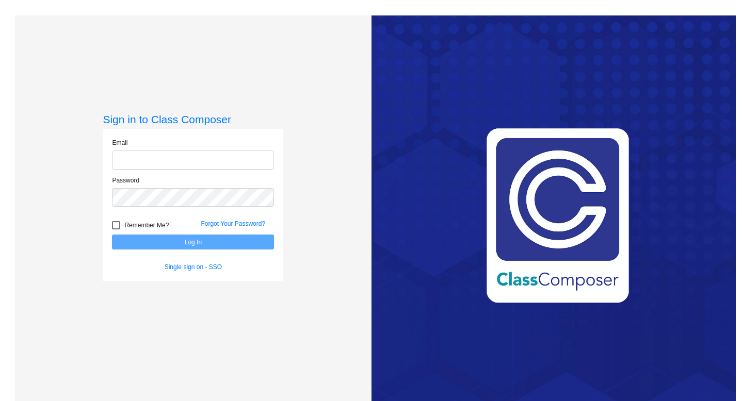
type input "[EMAIL_ADDRESS][DOMAIN_NAME]"
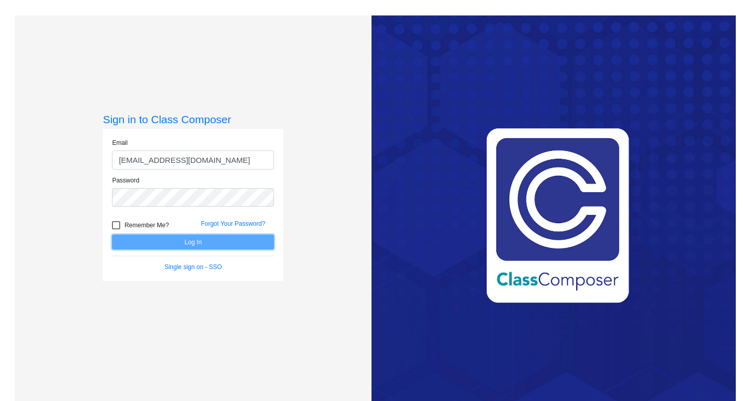
click at [164, 241] on button "Log In" at bounding box center [193, 242] width 162 height 15
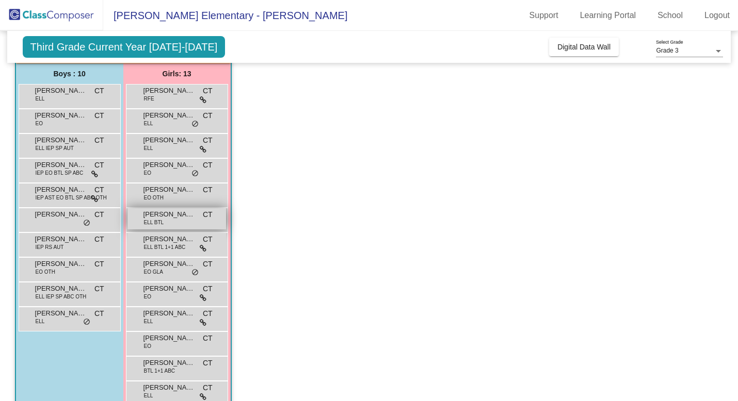
scroll to position [84, 0]
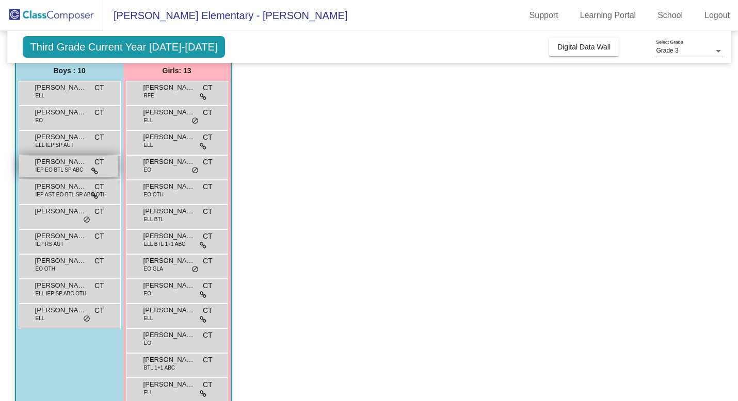
click at [82, 169] on span "IEP EO BTL SP ABC" at bounding box center [60, 170] width 48 height 8
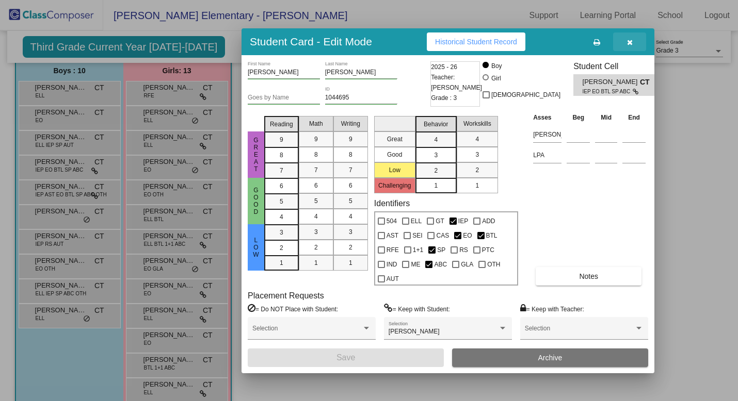
click at [630, 40] on icon "button" at bounding box center [630, 42] width 6 height 7
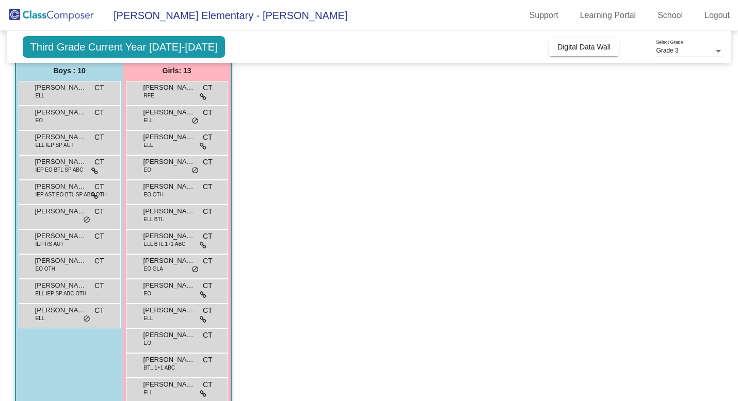
click at [169, 252] on div "[PERSON_NAME] ELL BTL 1+1 ABC CT lock do_not_disturb_alt" at bounding box center [177, 242] width 102 height 25
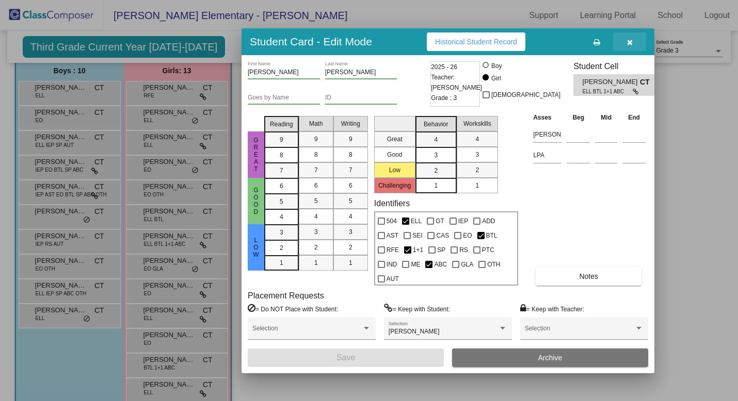
click at [629, 42] on icon "button" at bounding box center [630, 42] width 6 height 7
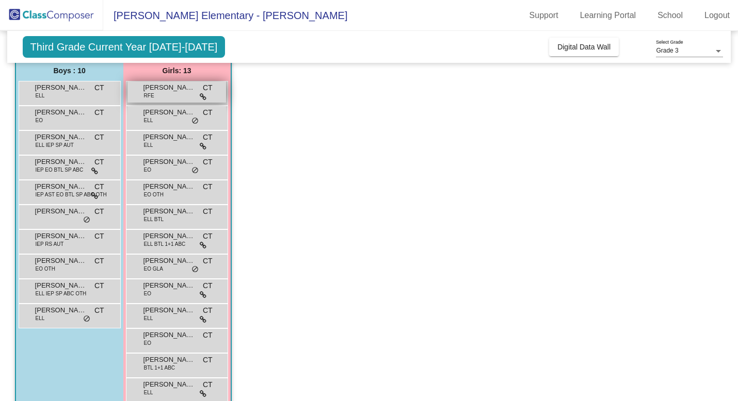
click at [202, 96] on icon at bounding box center [203, 96] width 7 height 7
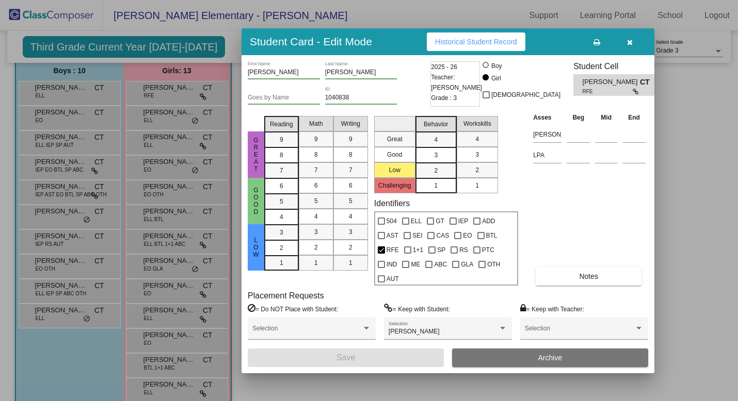
click at [629, 41] on icon "button" at bounding box center [630, 42] width 6 height 7
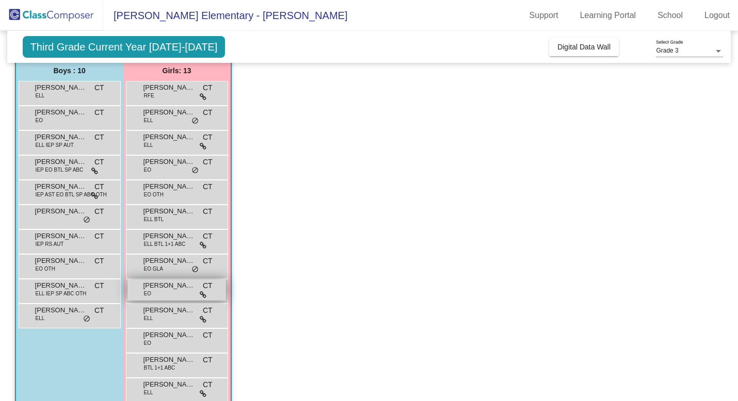
click at [201, 294] on icon at bounding box center [203, 295] width 7 height 7
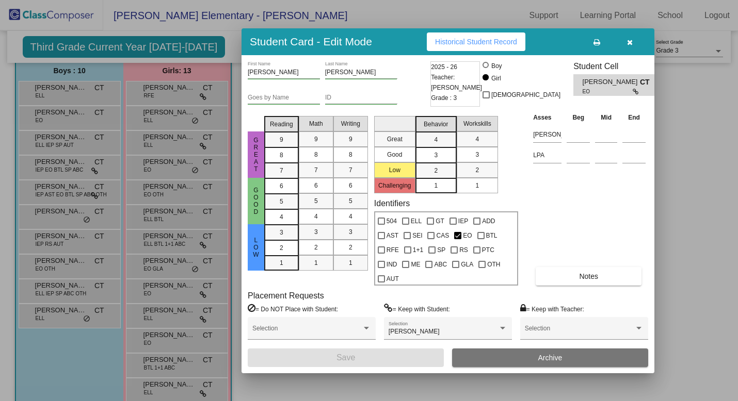
click at [189, 287] on div at bounding box center [369, 200] width 738 height 401
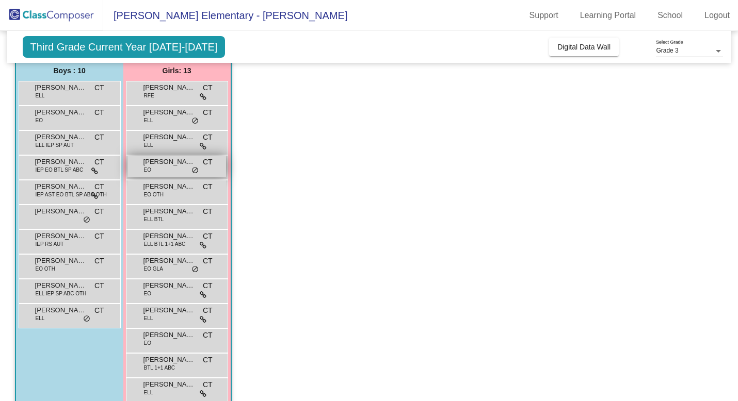
click at [196, 171] on span "do_not_disturb_alt" at bounding box center [194, 171] width 7 height 8
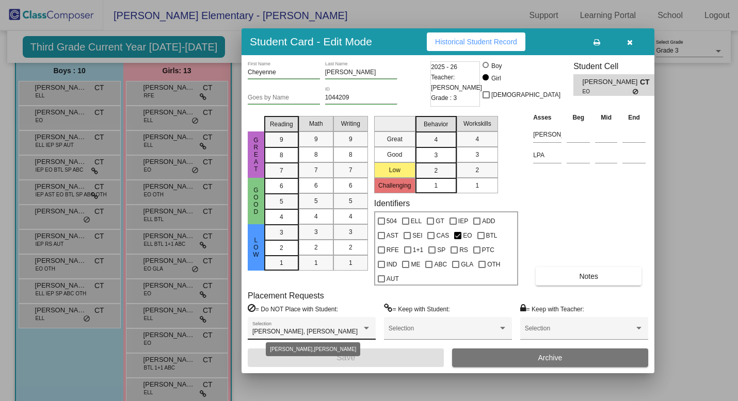
click at [368, 328] on div at bounding box center [366, 328] width 5 height 3
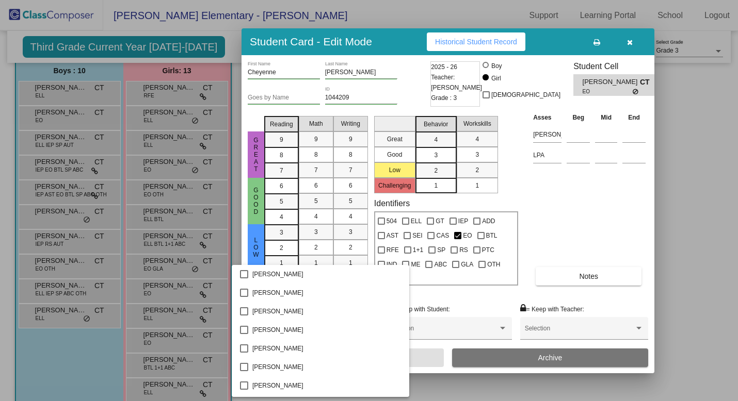
scroll to position [741, 0]
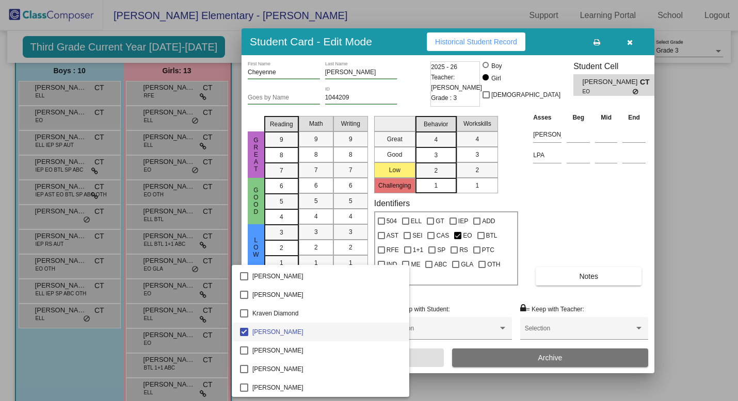
click at [431, 296] on div at bounding box center [369, 200] width 738 height 401
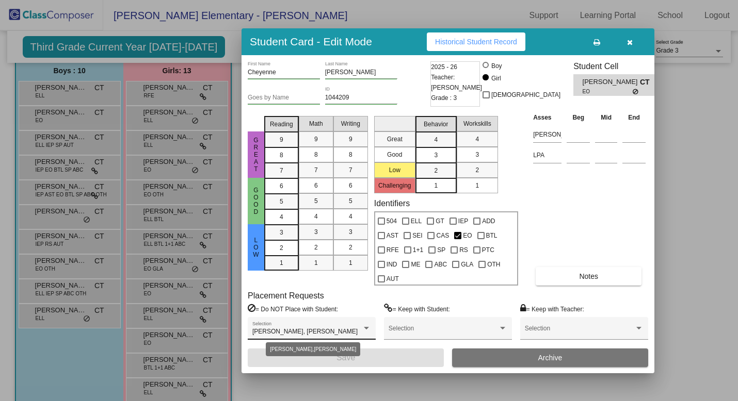
scroll to position [0, 0]
click at [193, 120] on div at bounding box center [369, 200] width 738 height 401
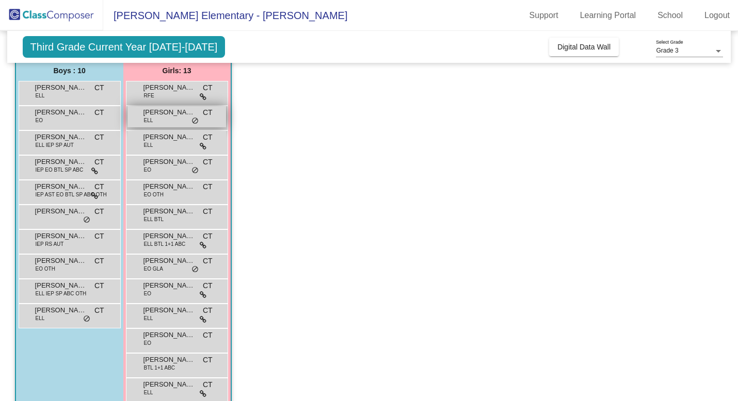
click at [187, 116] on span "[PERSON_NAME]" at bounding box center [169, 112] width 52 height 10
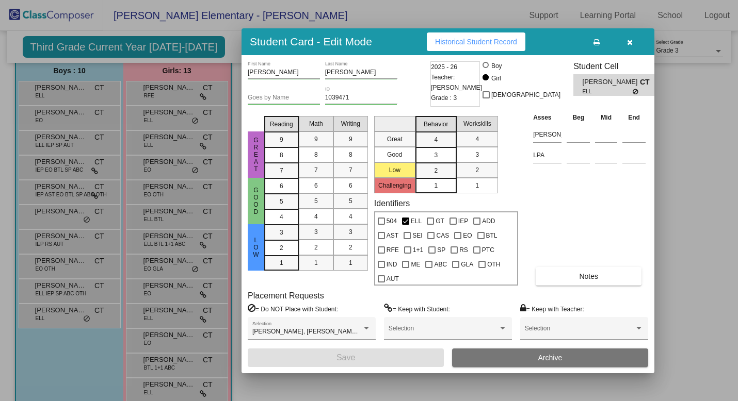
click at [633, 42] on button "button" at bounding box center [629, 42] width 33 height 19
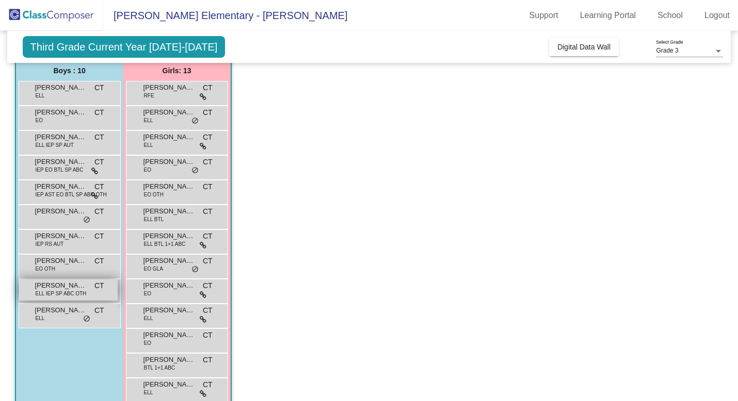
click at [74, 294] on span "ELL IEP SP ABC OTH" at bounding box center [61, 294] width 51 height 8
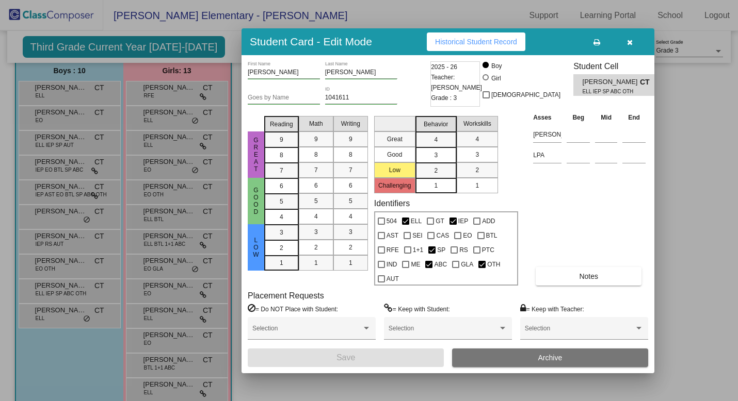
click at [630, 42] on icon "button" at bounding box center [630, 42] width 6 height 7
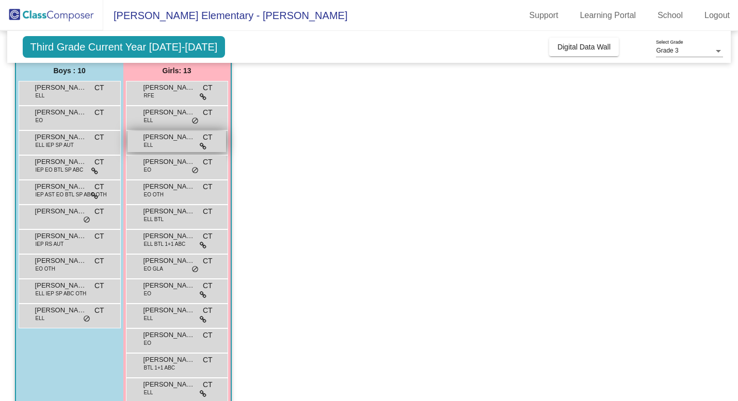
click at [202, 146] on icon at bounding box center [203, 146] width 7 height 7
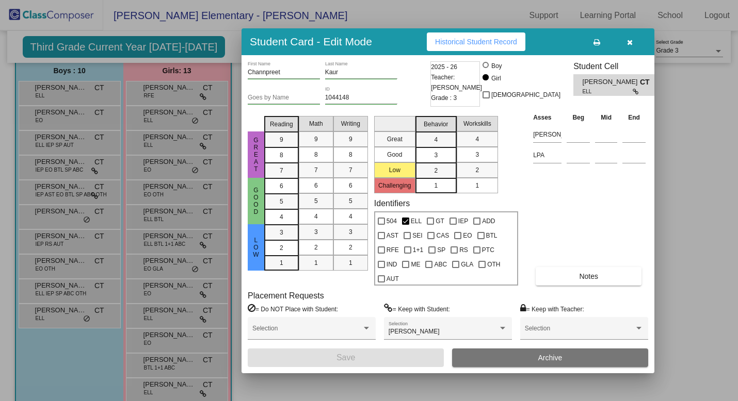
click at [631, 39] on icon "button" at bounding box center [630, 42] width 6 height 7
